Goal: Information Seeking & Learning: Learn about a topic

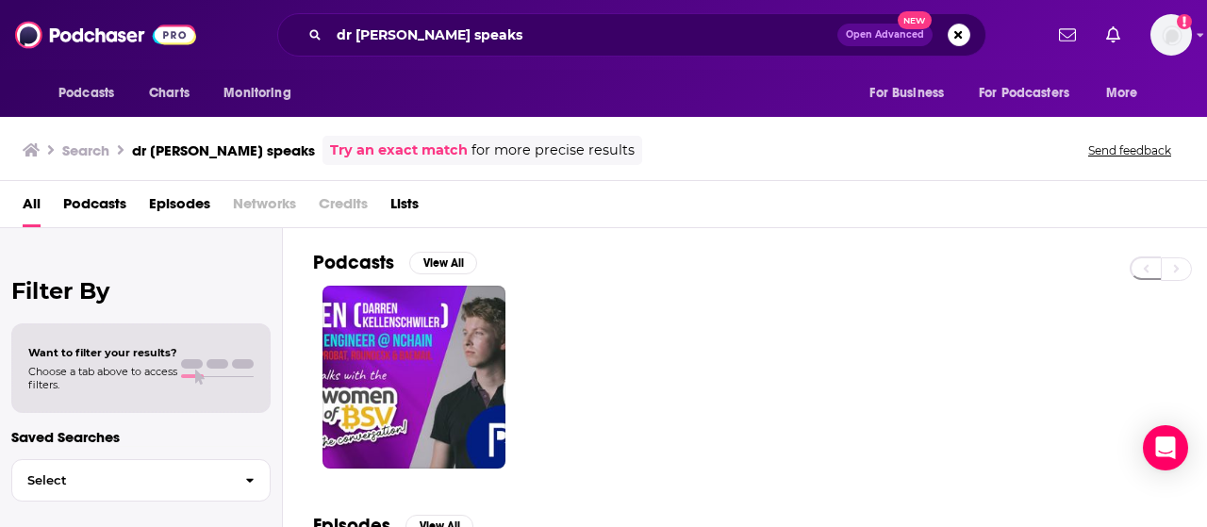
drag, startPoint x: 502, startPoint y: 52, endPoint x: 309, endPoint y: 24, distance: 195.3
click at [309, 24] on div "dr [PERSON_NAME] speaks Open Advanced New" at bounding box center [631, 34] width 709 height 43
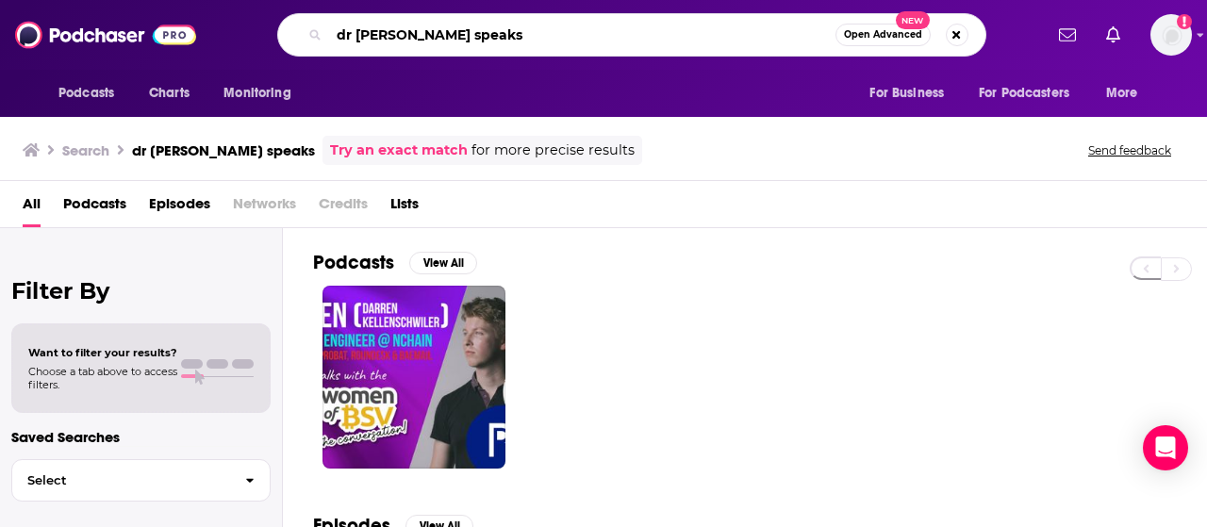
drag, startPoint x: 458, startPoint y: 31, endPoint x: 320, endPoint y: 33, distance: 137.6
click at [320, 34] on div "dr [PERSON_NAME] speaks Open Advanced New" at bounding box center [631, 34] width 709 height 43
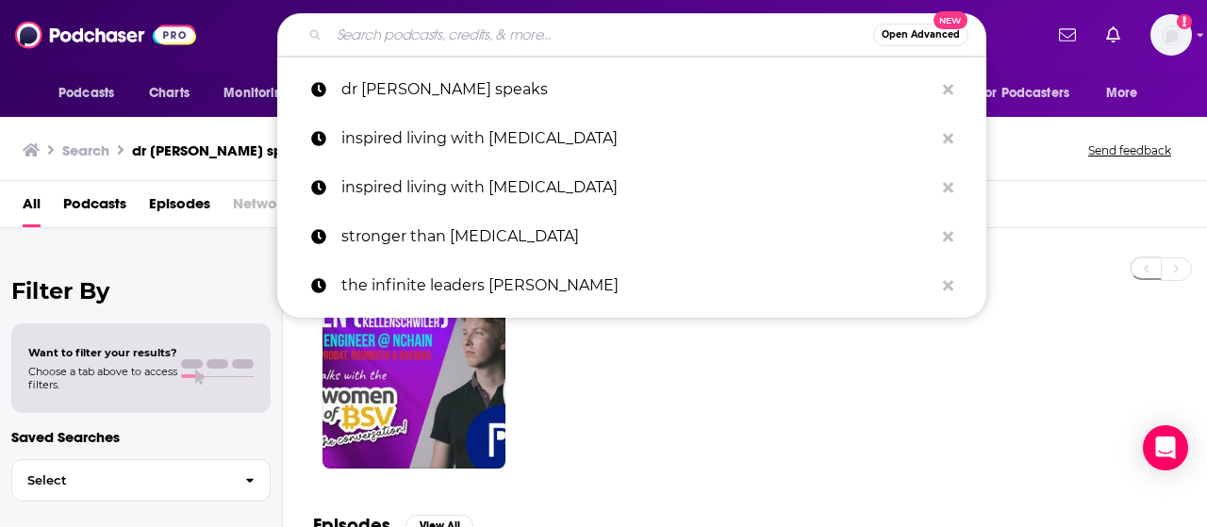
paste input "[PERSON_NAME]"
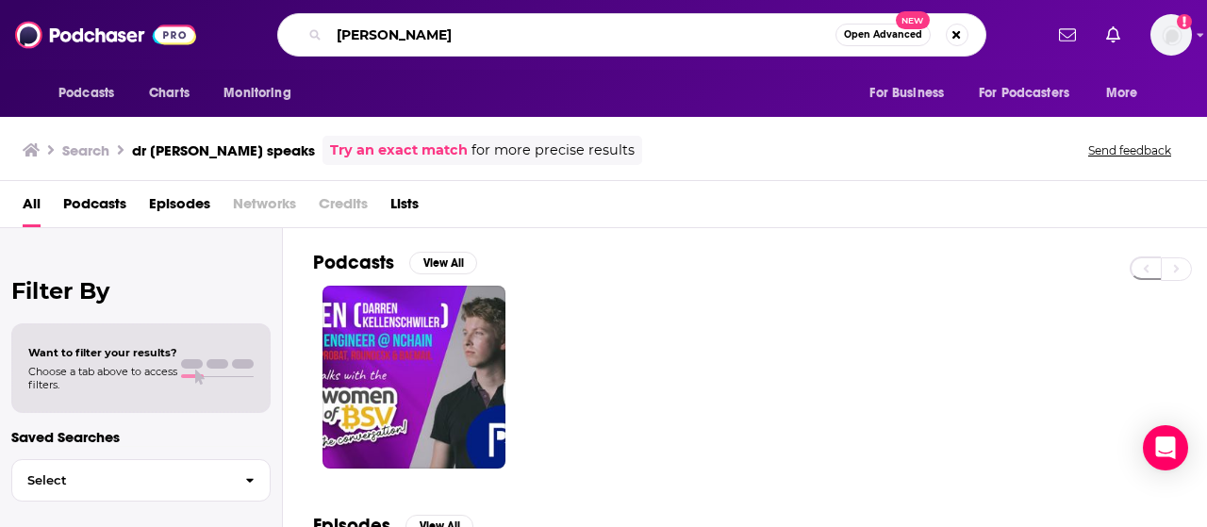
type input "[PERSON_NAME]"
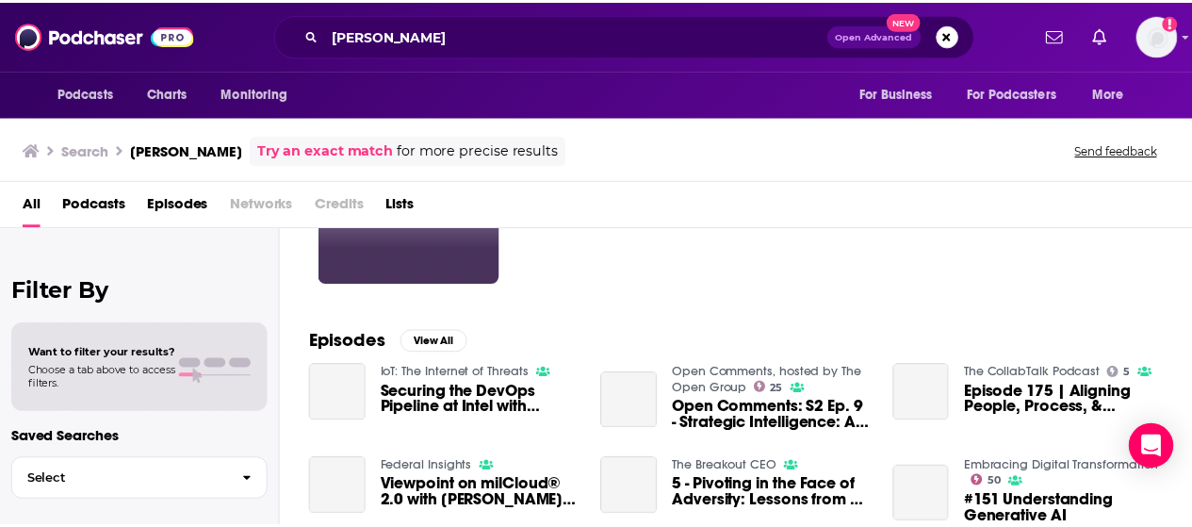
scroll to position [184, 0]
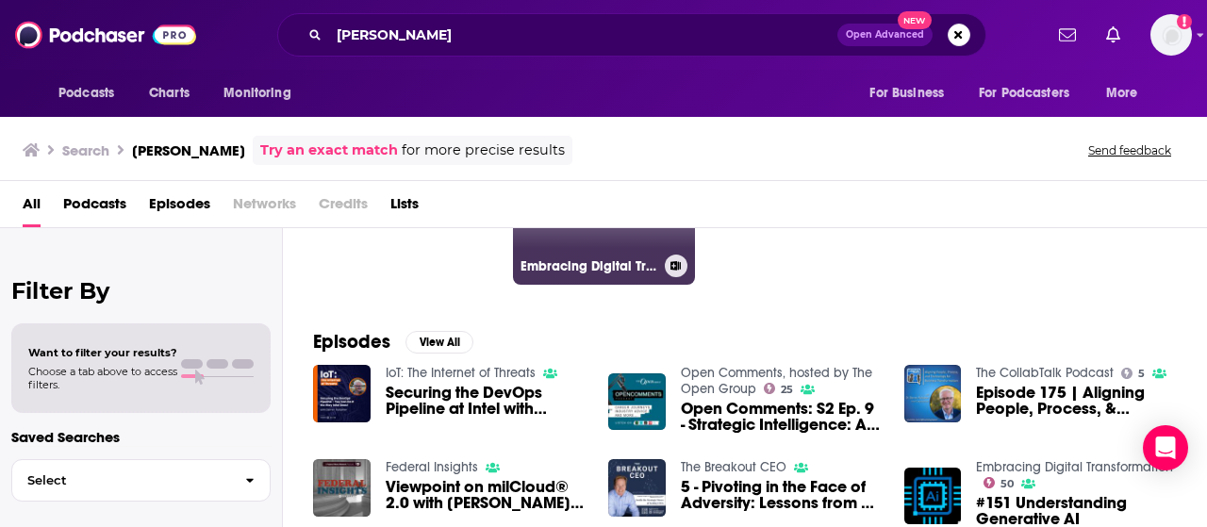
click at [566, 248] on link "50 Embracing Digital Transformation" at bounding box center [604, 193] width 183 height 183
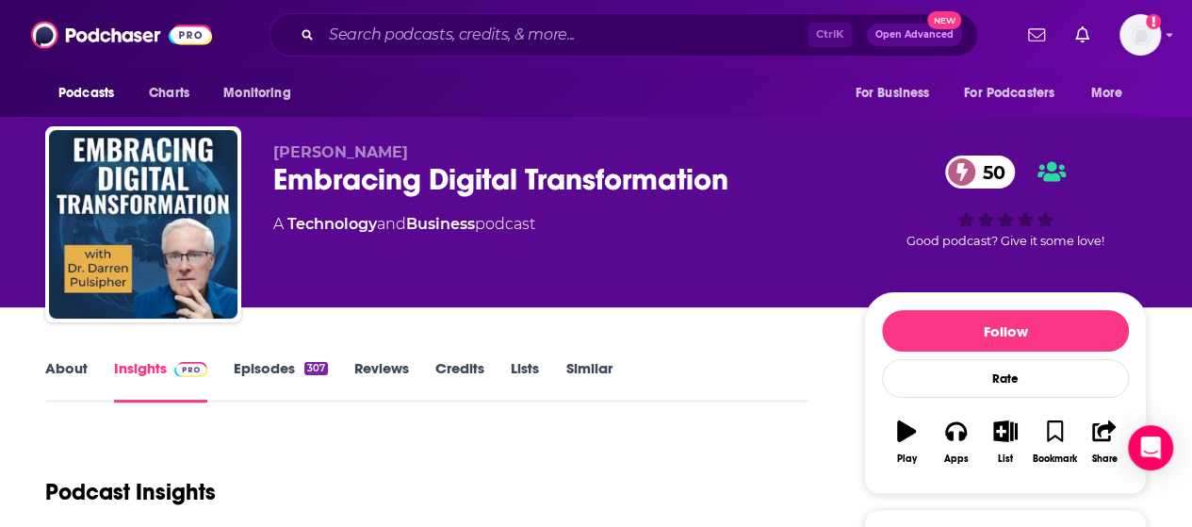
click at [66, 369] on link "About" at bounding box center [66, 380] width 42 height 43
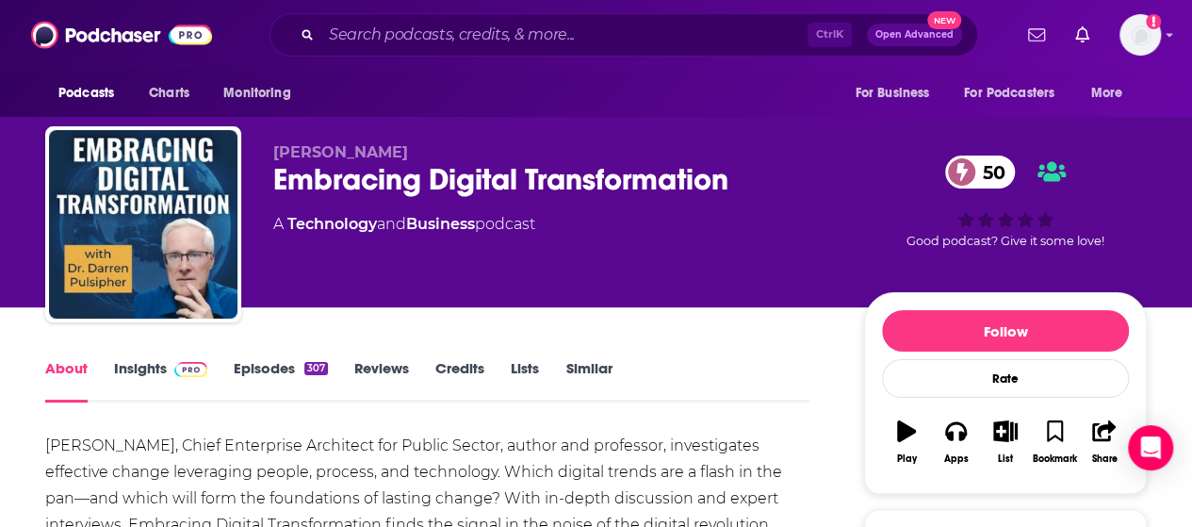
click at [264, 378] on link "Episodes 307" at bounding box center [281, 380] width 94 height 43
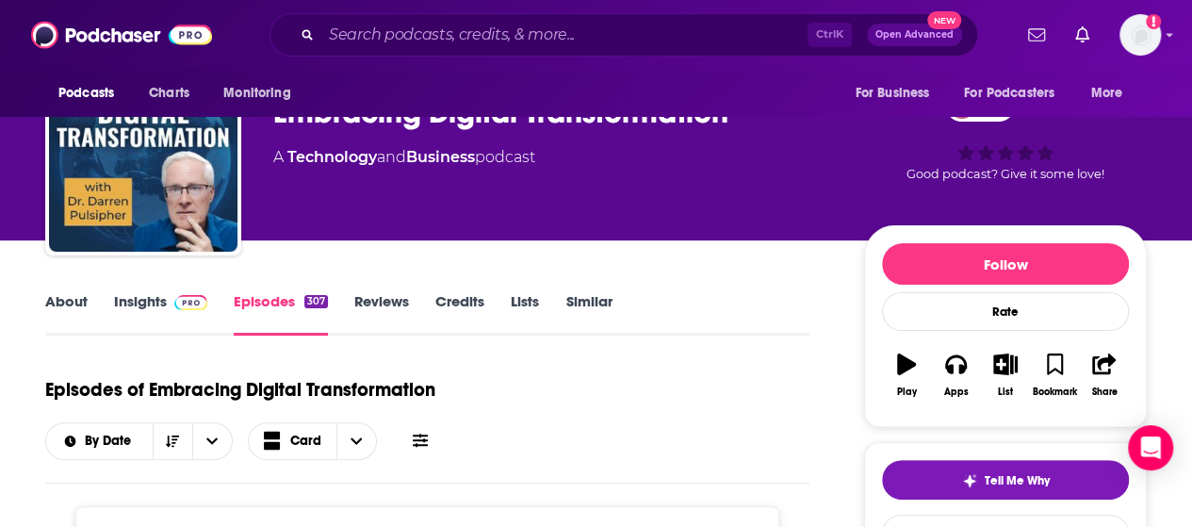
scroll to position [71, 0]
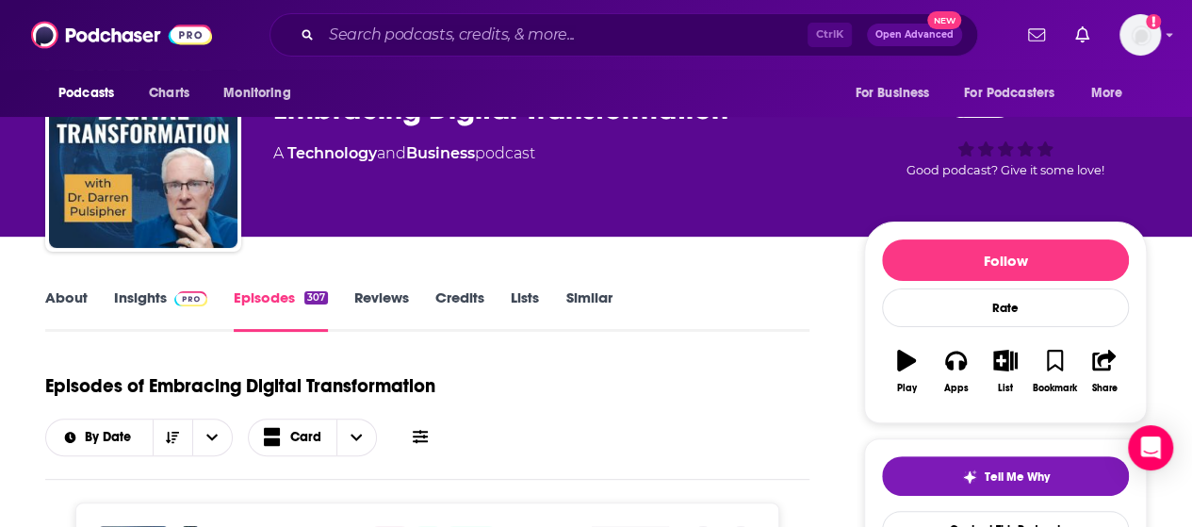
click at [56, 298] on link "About" at bounding box center [66, 309] width 42 height 43
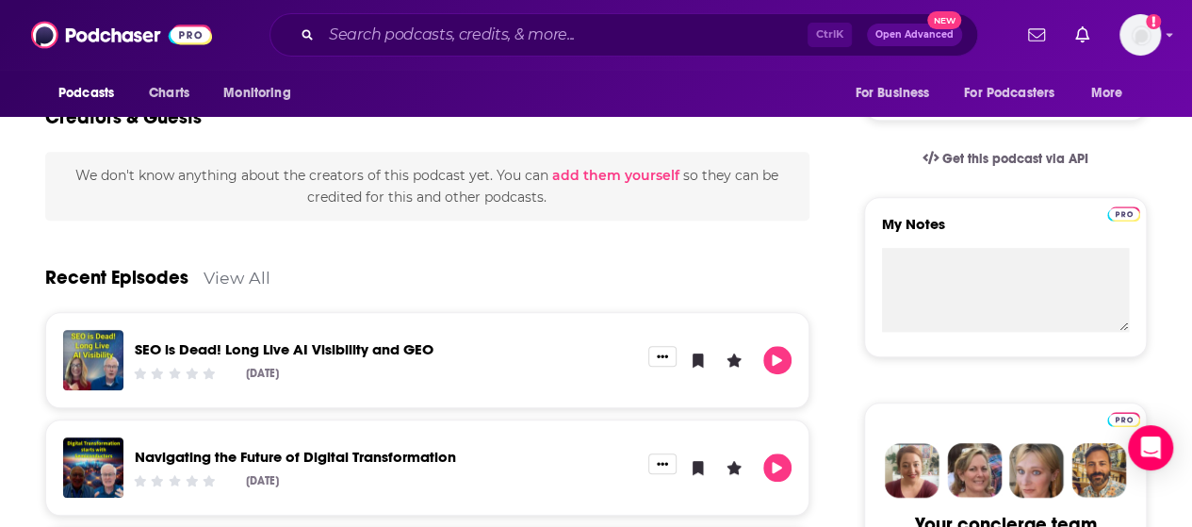
scroll to position [678, 0]
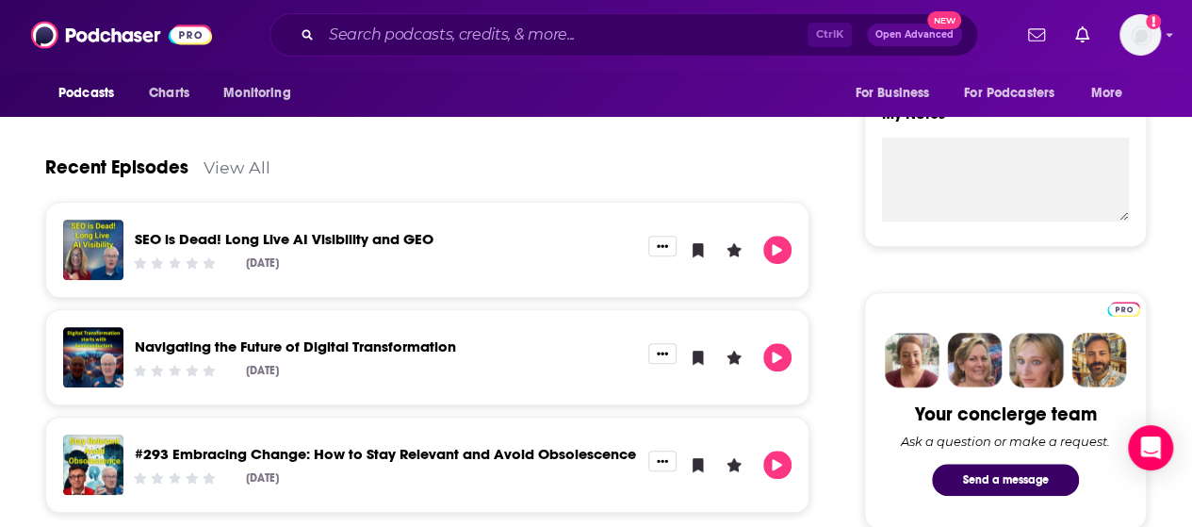
click at [387, 237] on link "SEO is Dead! Long Live AI Visibility and GEO" at bounding box center [284, 239] width 299 height 18
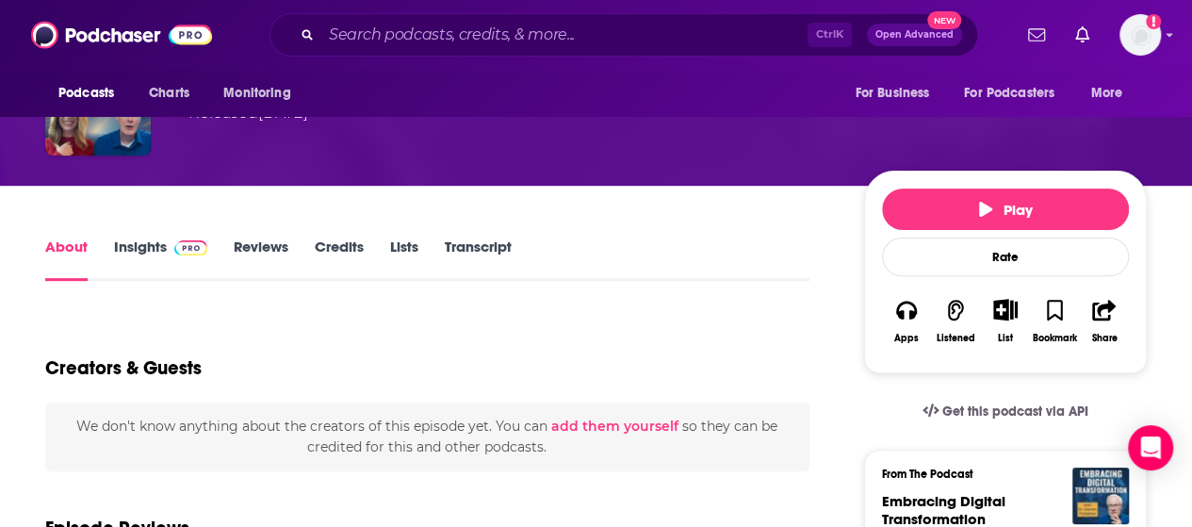
scroll to position [173, 0]
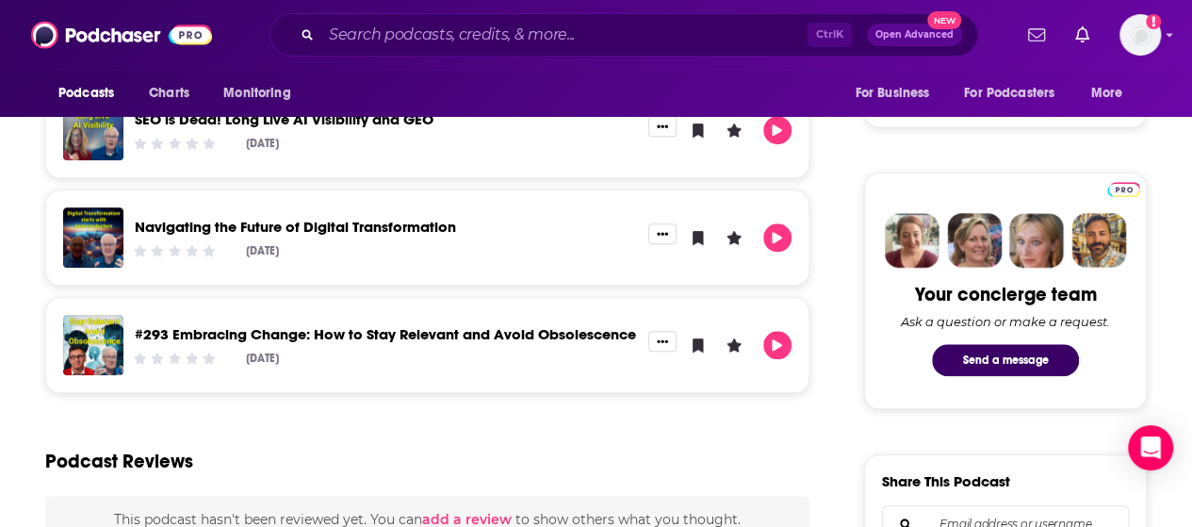
scroll to position [796, 0]
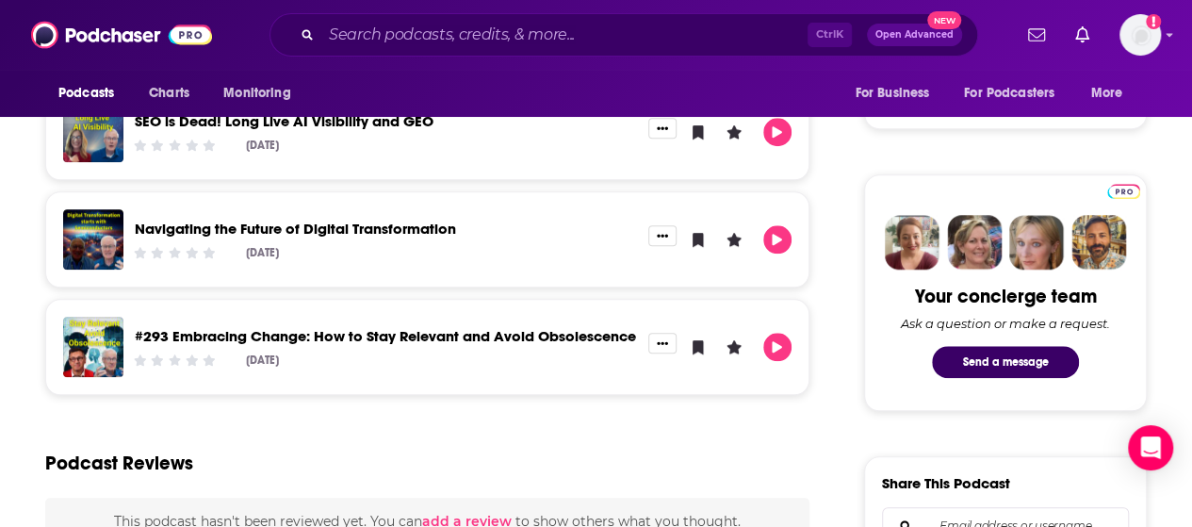
click at [434, 232] on link "Navigating the Future of Digital Transformation" at bounding box center [295, 229] width 321 height 18
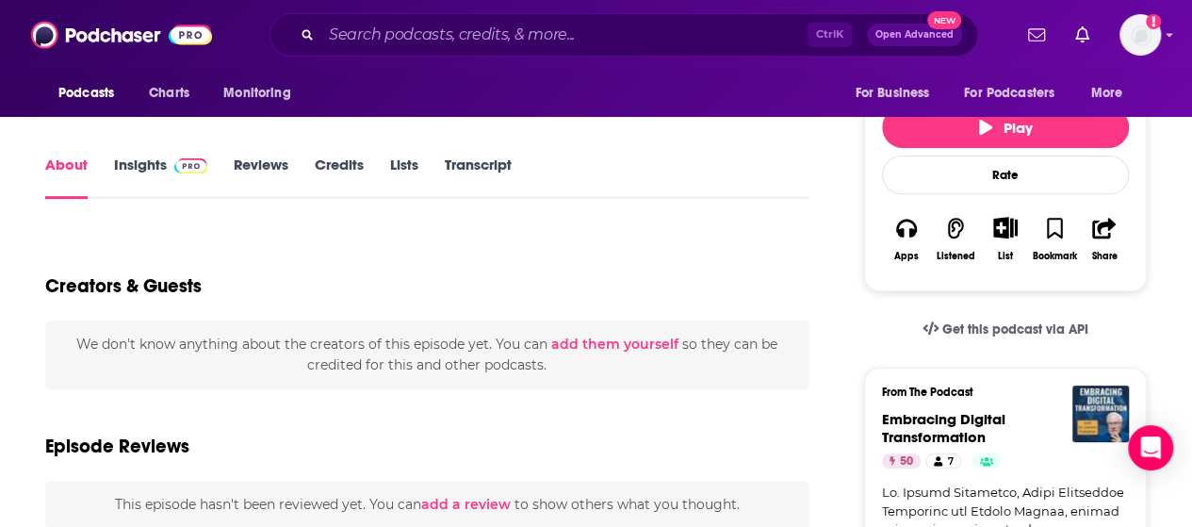
scroll to position [255, 0]
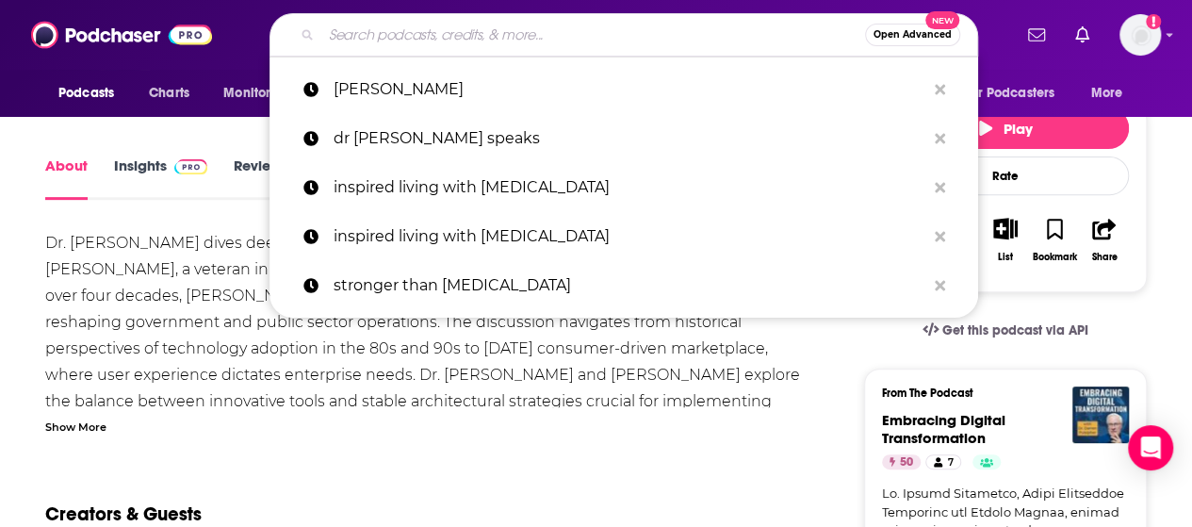
click at [349, 31] on input "Search podcasts, credits, & more..." at bounding box center [593, 35] width 544 height 30
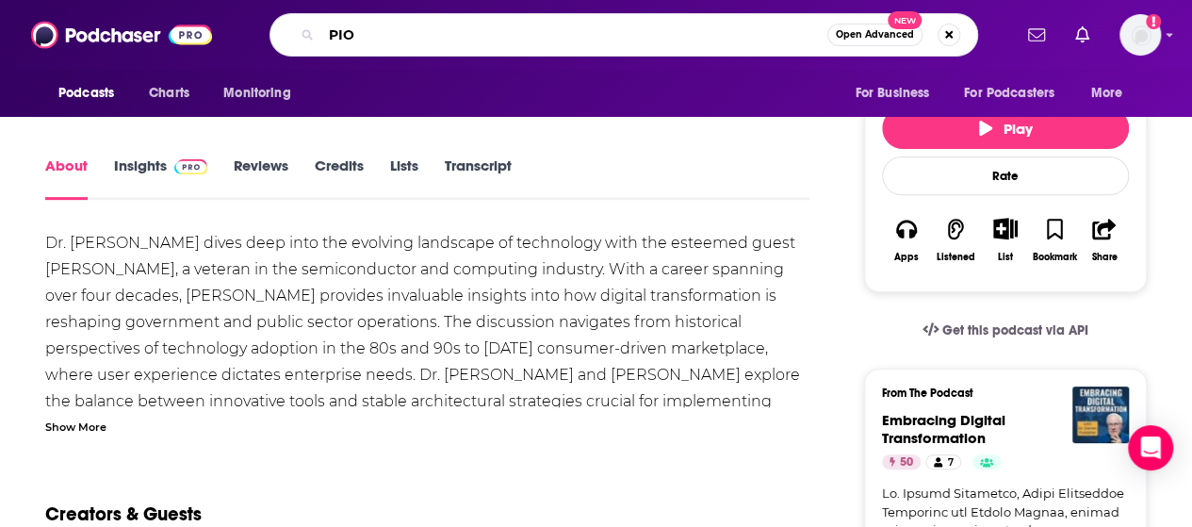
type input "PIO"
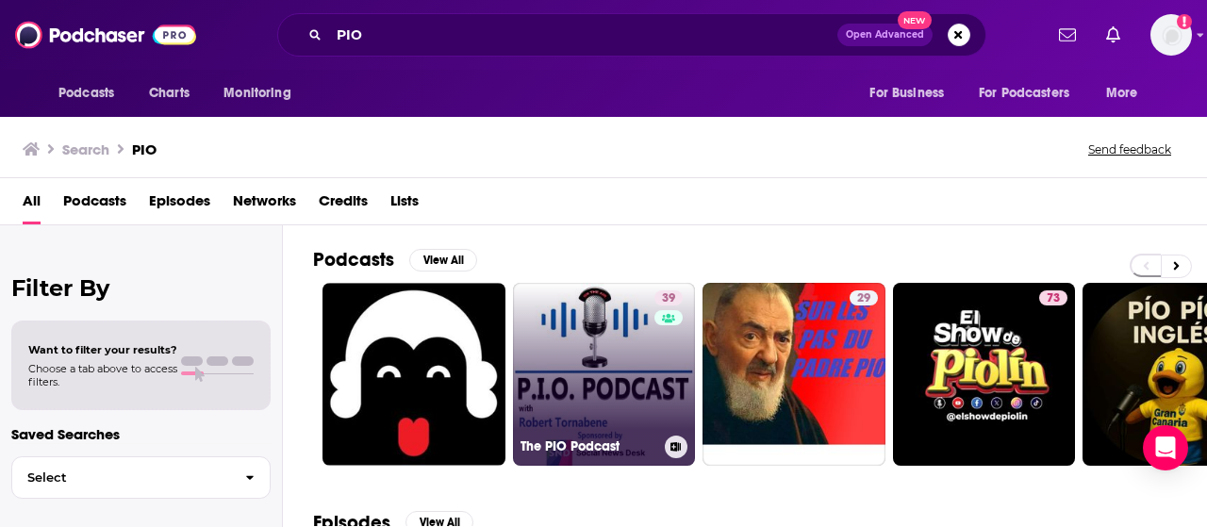
click at [543, 337] on link "39 The PIO Podcast" at bounding box center [604, 374] width 183 height 183
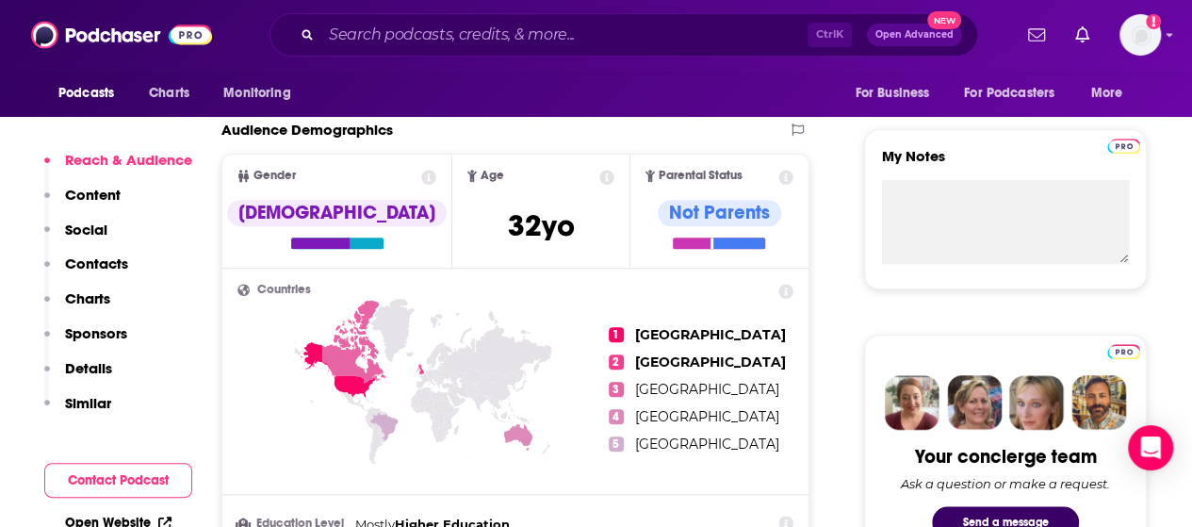
scroll to position [639, 0]
